Goal: Book appointment/travel/reservation

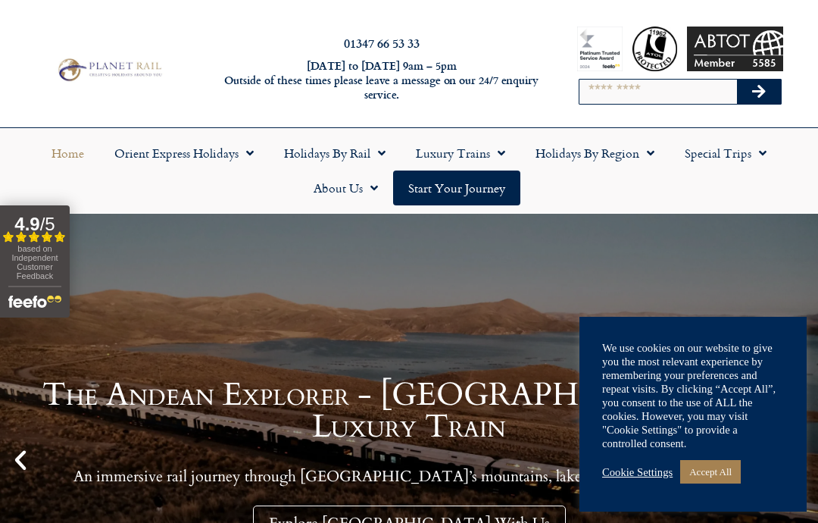
click at [180, 160] on link "Orient Express Holidays" at bounding box center [184, 153] width 170 height 35
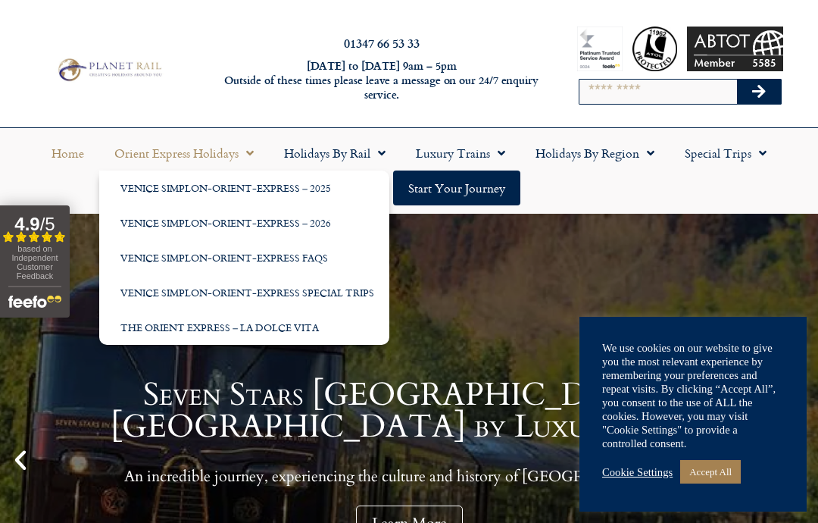
click at [153, 195] on link "Venice Simplon-Orient-Express – 2025" at bounding box center [244, 187] width 290 height 35
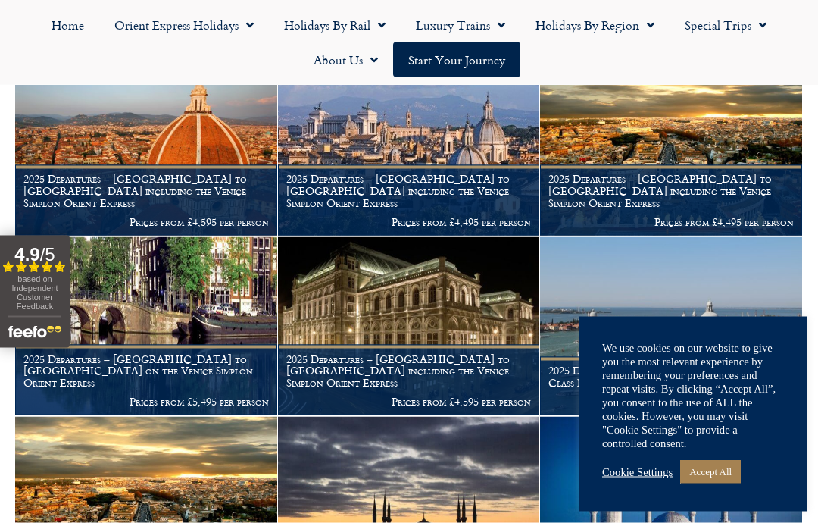
scroll to position [704, 0]
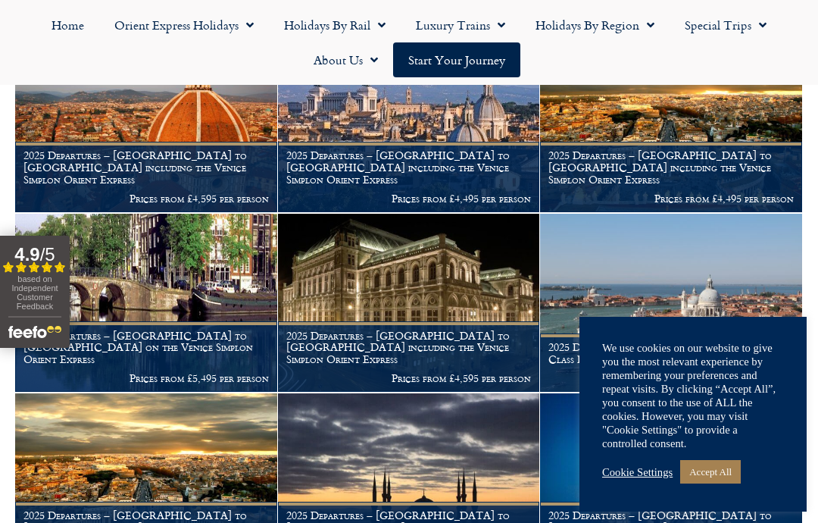
click at [723, 483] on link "Accept All" at bounding box center [710, 471] width 61 height 23
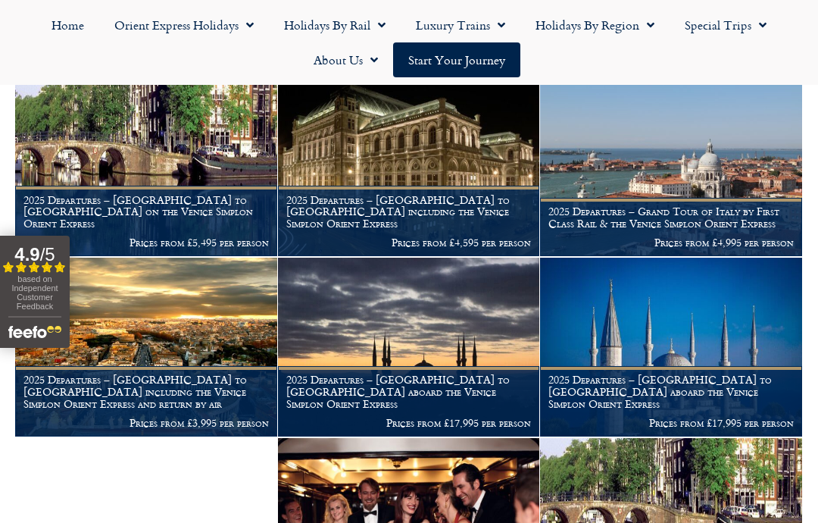
scroll to position [836, 0]
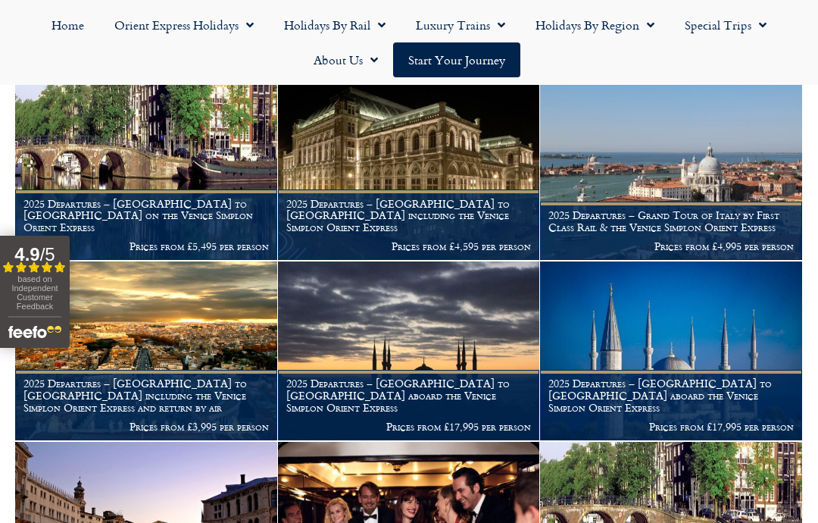
click at [457, 377] on img at bounding box center [409, 350] width 262 height 179
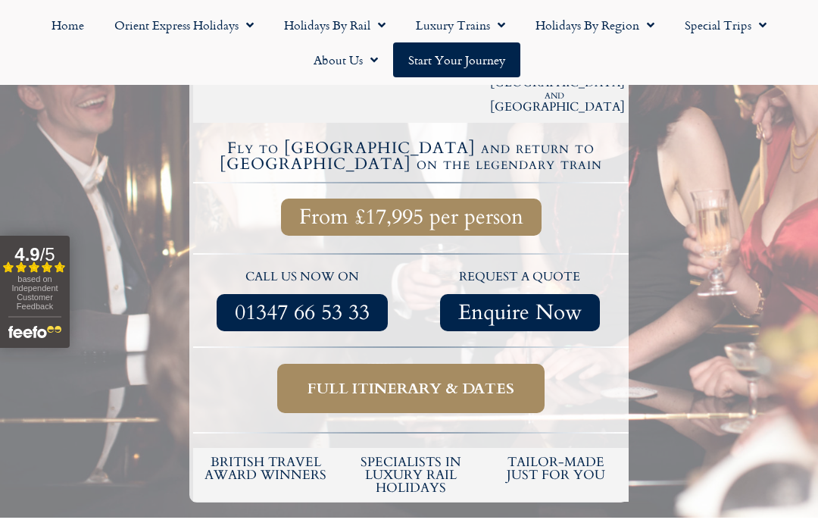
scroll to position [536, 0]
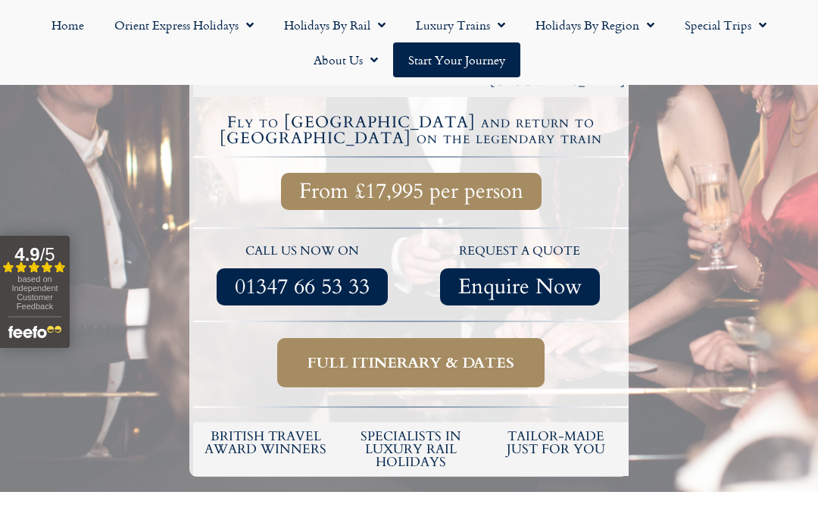
click at [464, 353] on span "Full itinerary & dates" at bounding box center [411, 362] width 207 height 19
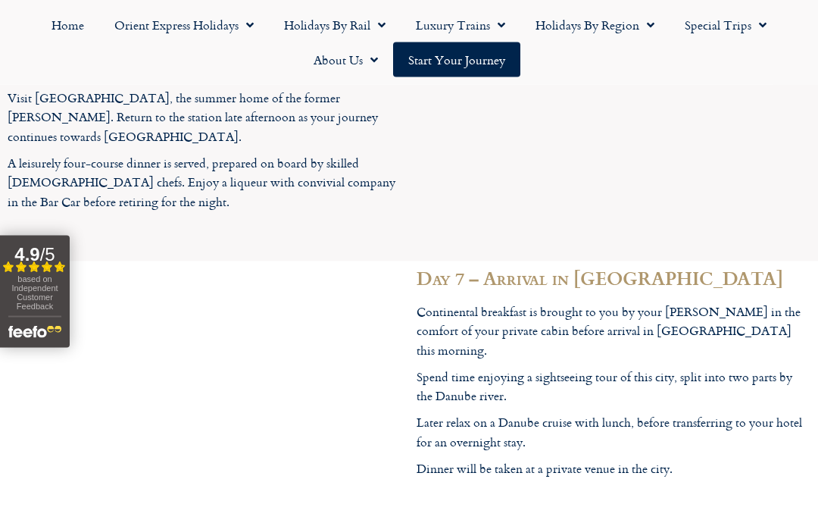
scroll to position [4445, 0]
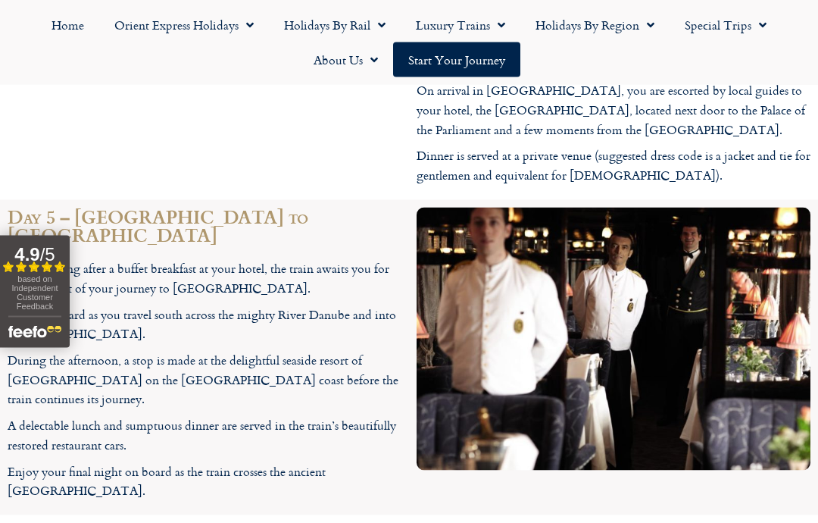
scroll to position [5082, 0]
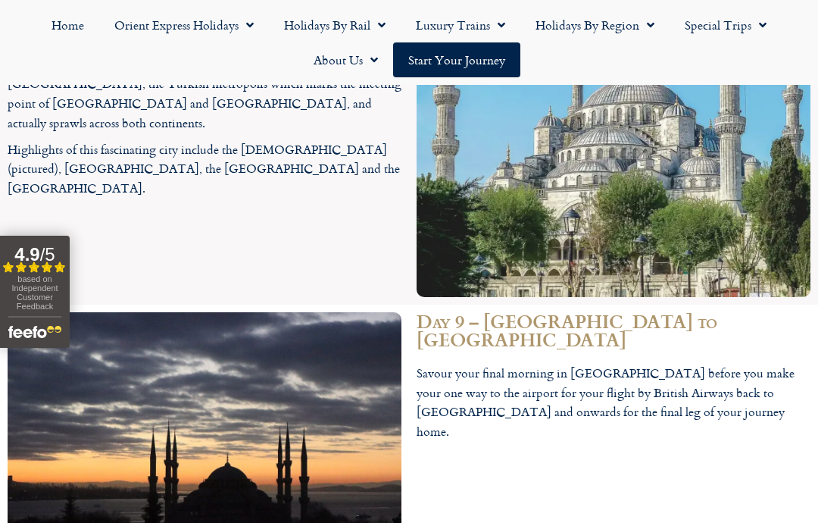
scroll to position [5871, 0]
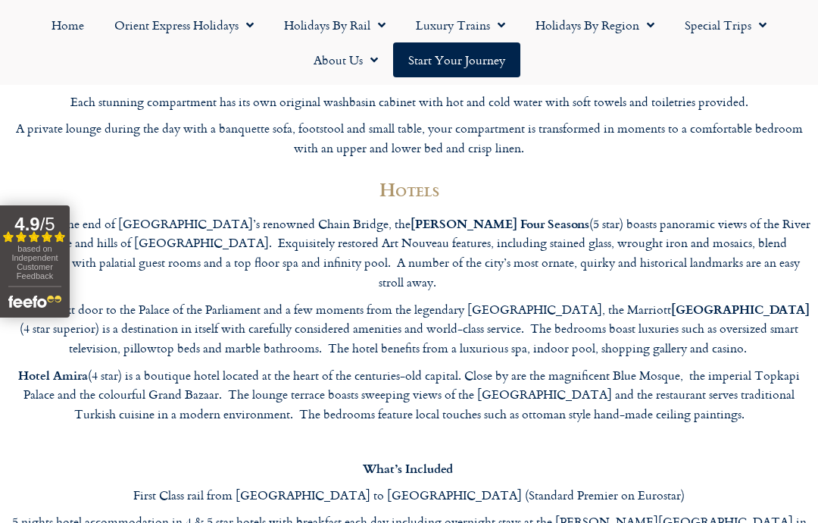
scroll to position [6643, 0]
